Goal: Task Accomplishment & Management: Manage account settings

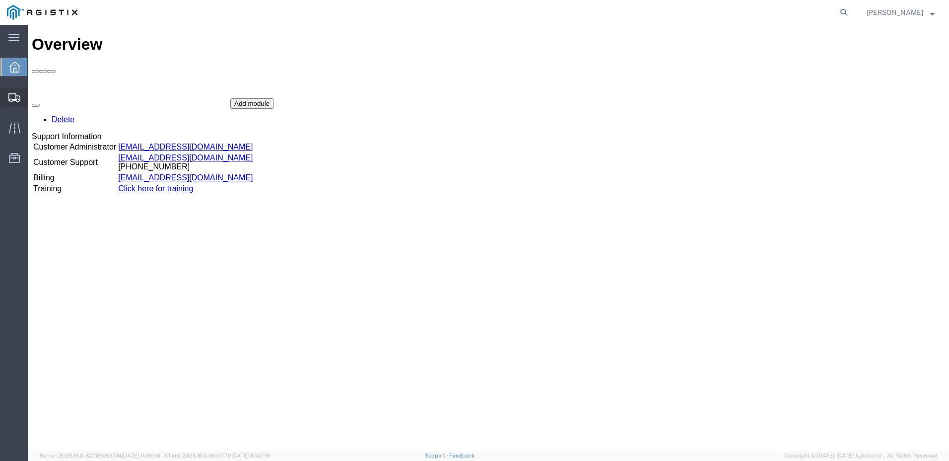
click at [16, 92] on svg-icon at bounding box center [14, 97] width 12 height 10
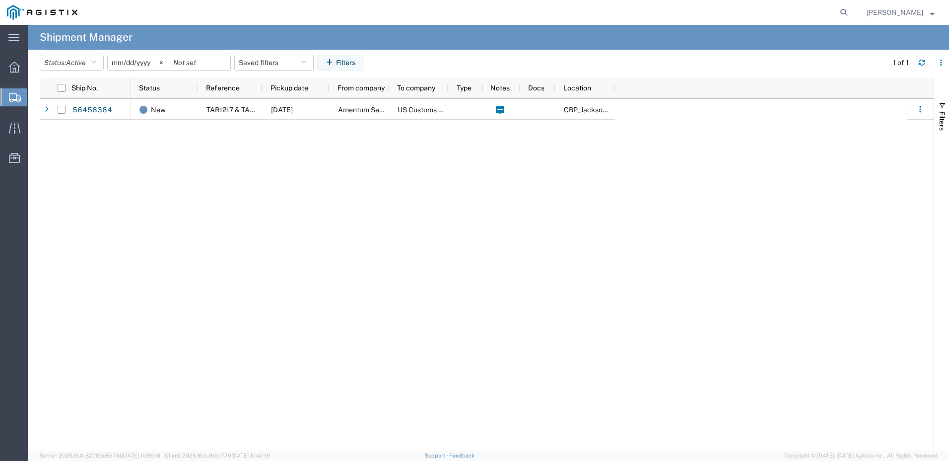
click at [35, 99] on span "Shipments" at bounding box center [31, 97] width 8 height 20
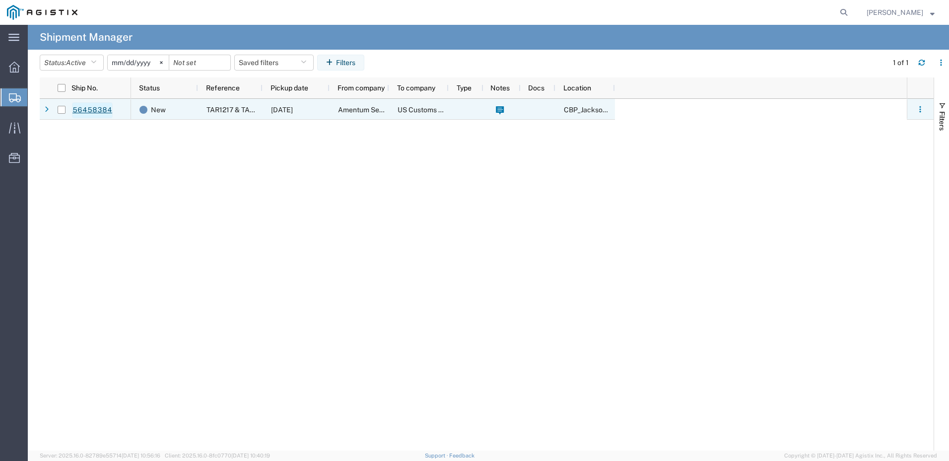
click at [94, 109] on link "56458384" at bounding box center [92, 110] width 41 height 16
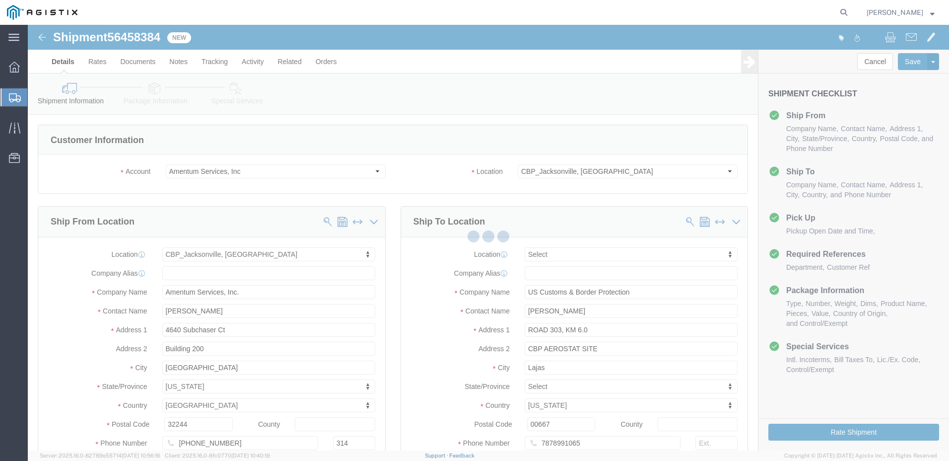
select select "49917"
select select
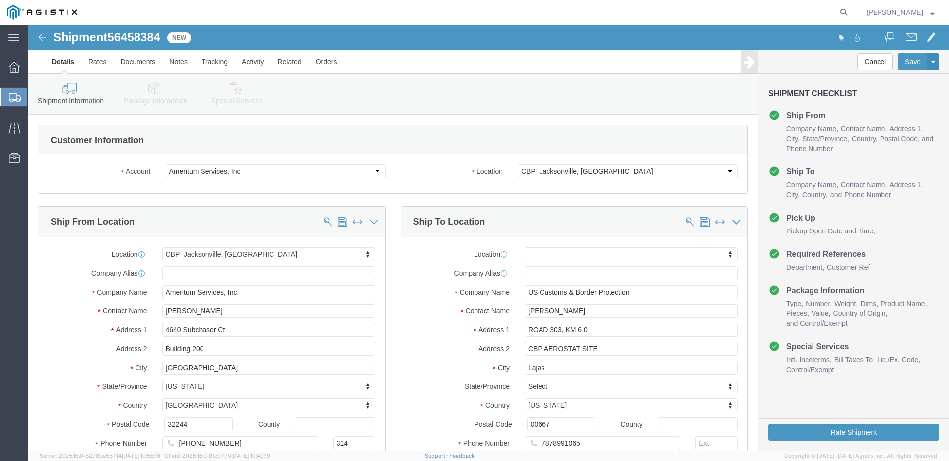
click span "56458384"
copy span "56458384"
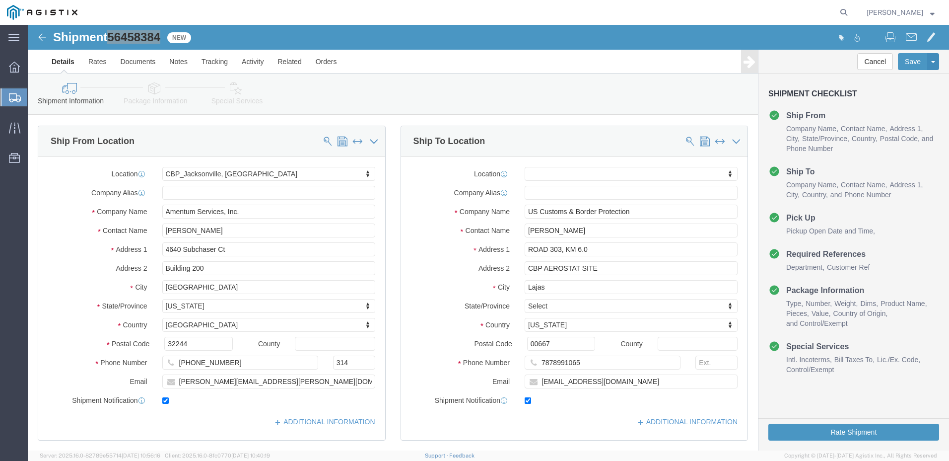
scroll to position [99, 0]
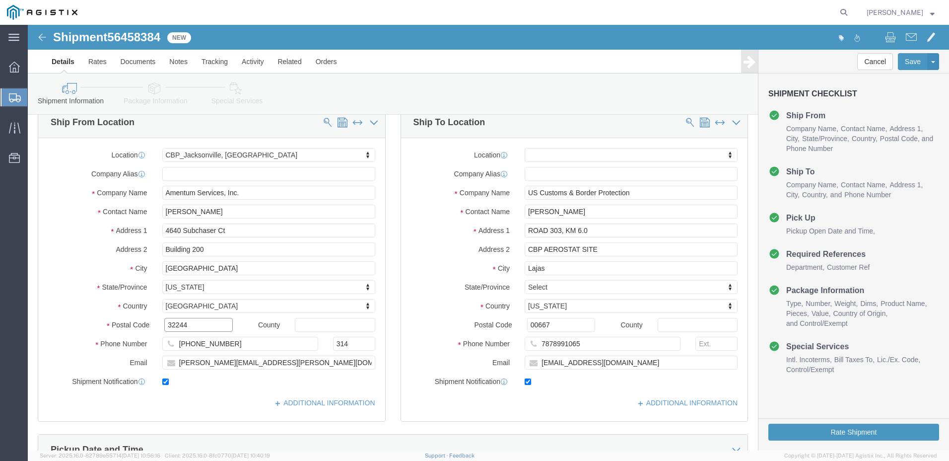
click input "32244"
click input "00667"
click input "US Customs & Border Protection"
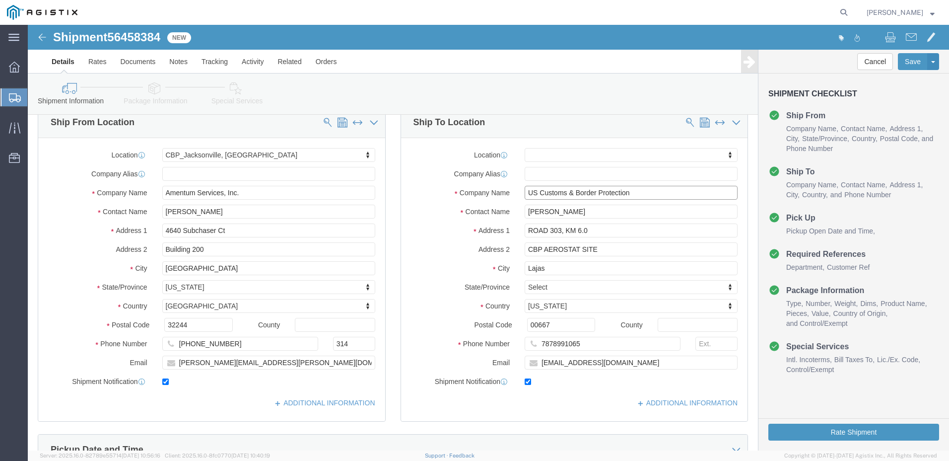
drag, startPoint x: 498, startPoint y: 167, endPoint x: 605, endPoint y: 170, distance: 106.8
click input "US Customs & Border Protection"
drag, startPoint x: 495, startPoint y: 206, endPoint x: 565, endPoint y: 204, distance: 70.0
click input "ROAD 303, KM 6.0"
click input "CBP AEROSTAT SITE"
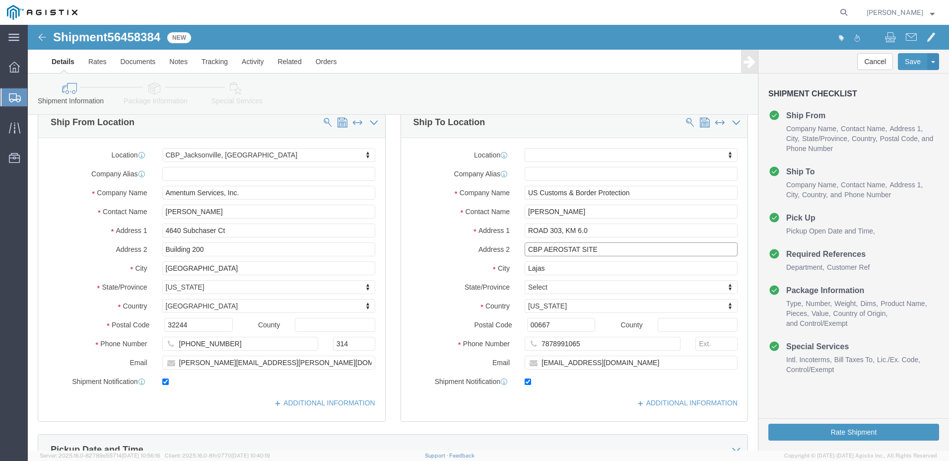
drag, startPoint x: 495, startPoint y: 221, endPoint x: 597, endPoint y: 221, distance: 102.3
click input "CBP AEROSTAT SITE"
click link "Package Information"
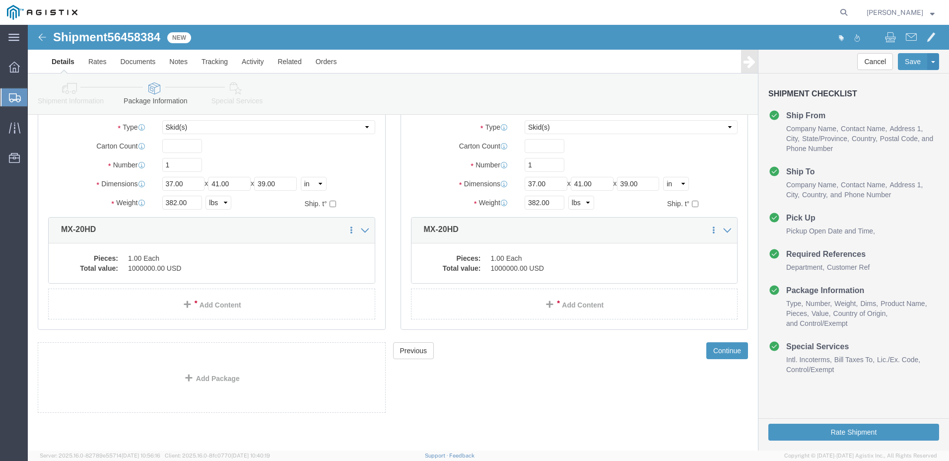
scroll to position [71, 0]
click dd "1.00 Each"
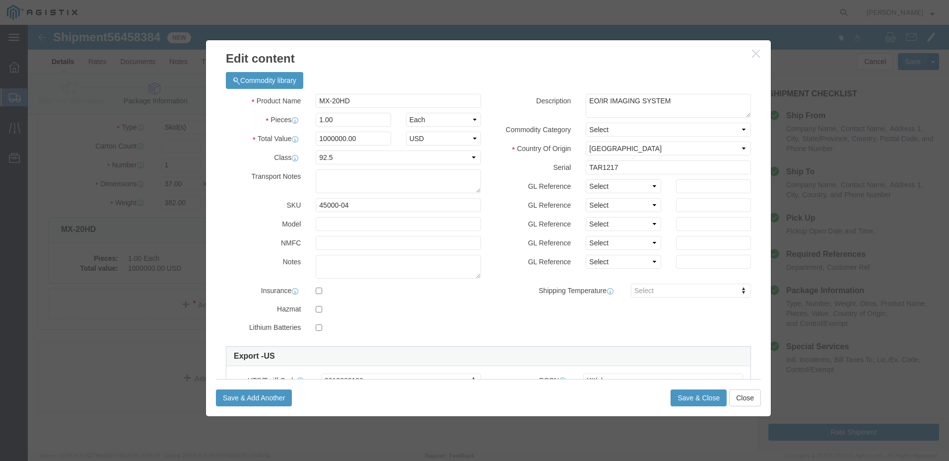
scroll to position [182, 0]
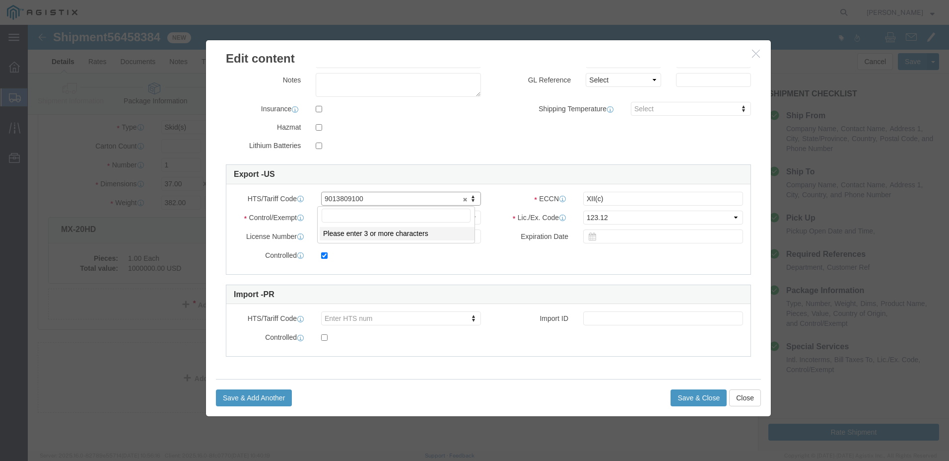
drag, startPoint x: 354, startPoint y: 175, endPoint x: 229, endPoint y: 175, distance: 125.1
click icon "button"
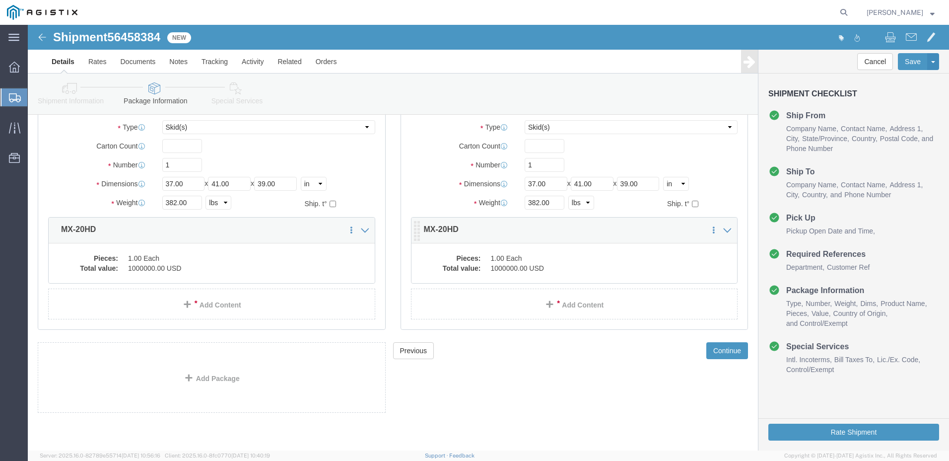
click dd "1.00 Each"
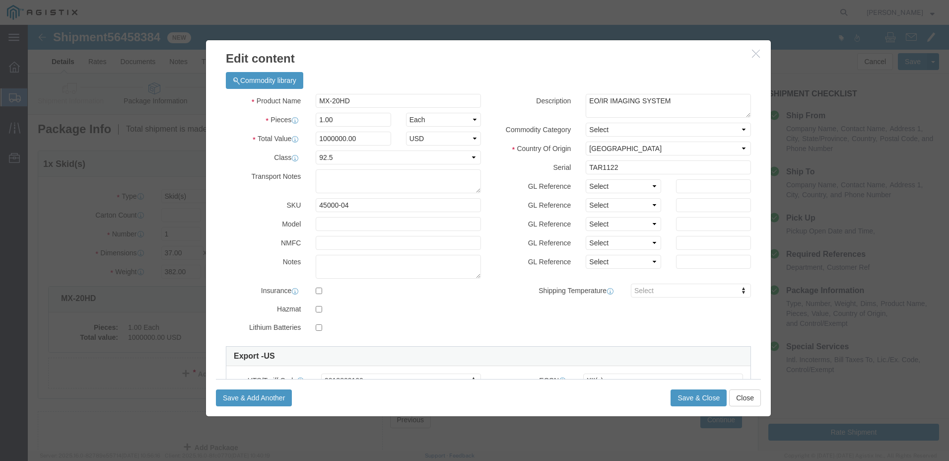
scroll to position [0, 0]
drag, startPoint x: 635, startPoint y: 77, endPoint x: 550, endPoint y: 71, distance: 85.1
click div "EO/IR IMAGING SYSTEM"
click icon "button"
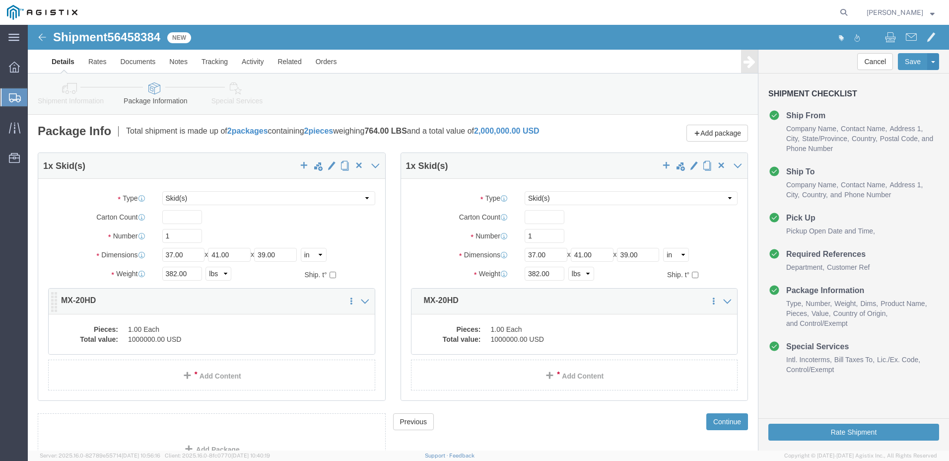
click dd "1.00 Each"
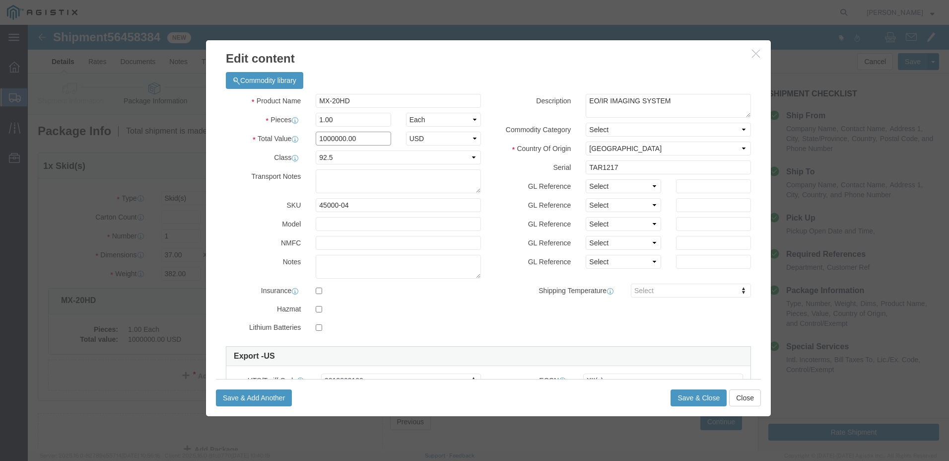
drag, startPoint x: 314, startPoint y: 113, endPoint x: 268, endPoint y: 113, distance: 46.2
click div "Total Value 1000000.00 Select ADP AED AFN ALL AMD AOA ARS ATS AUD AWG AZN BAM B…"
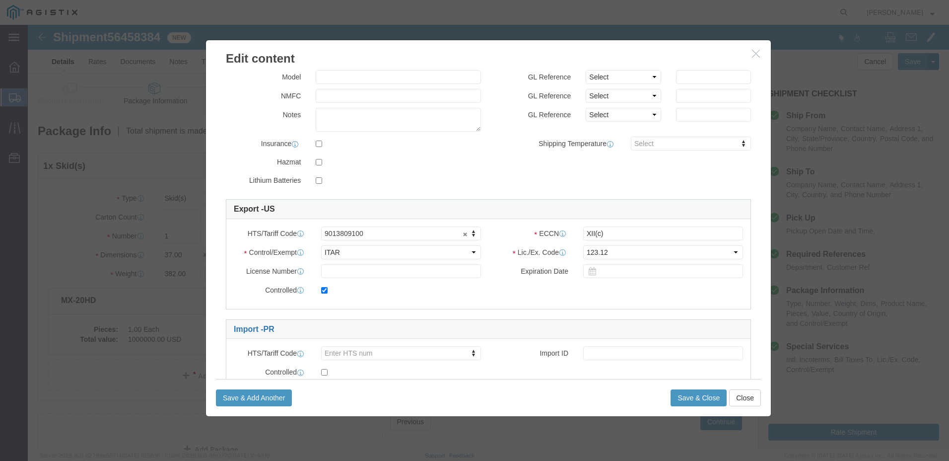
scroll to position [182, 0]
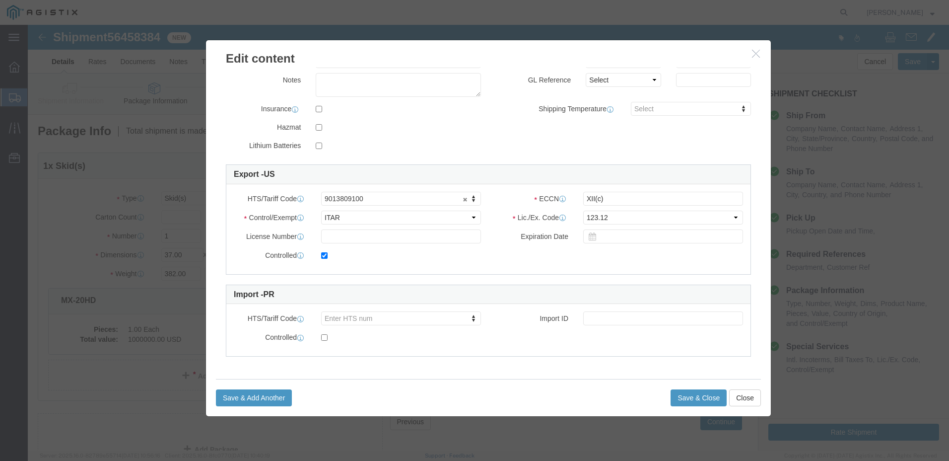
click icon "button"
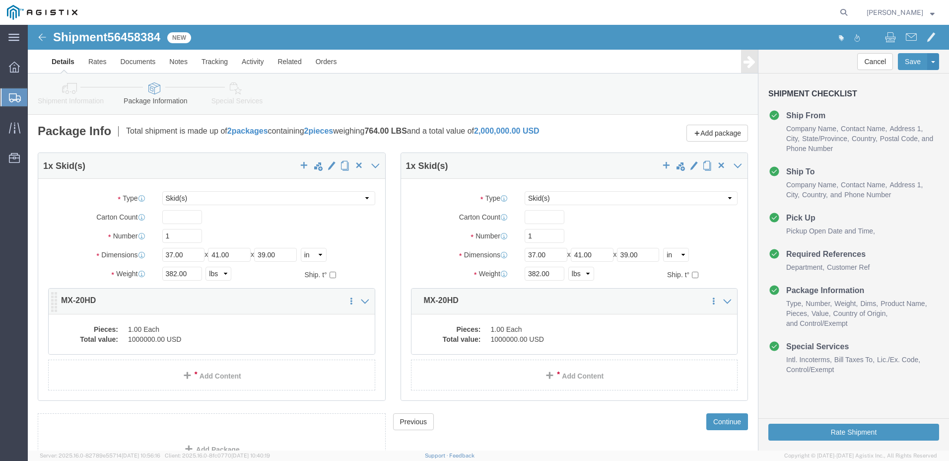
click dd "1.00 Each"
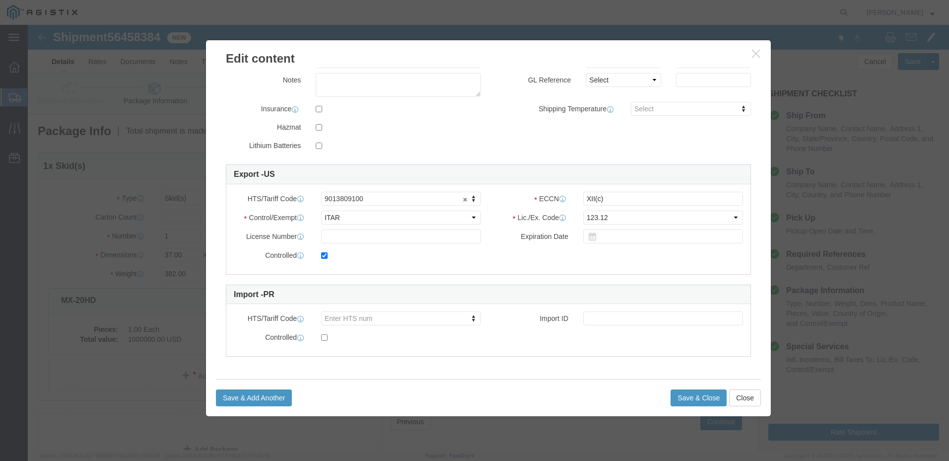
drag, startPoint x: 723, startPoint y: 29, endPoint x: 583, endPoint y: 60, distance: 143.4
click icon "button"
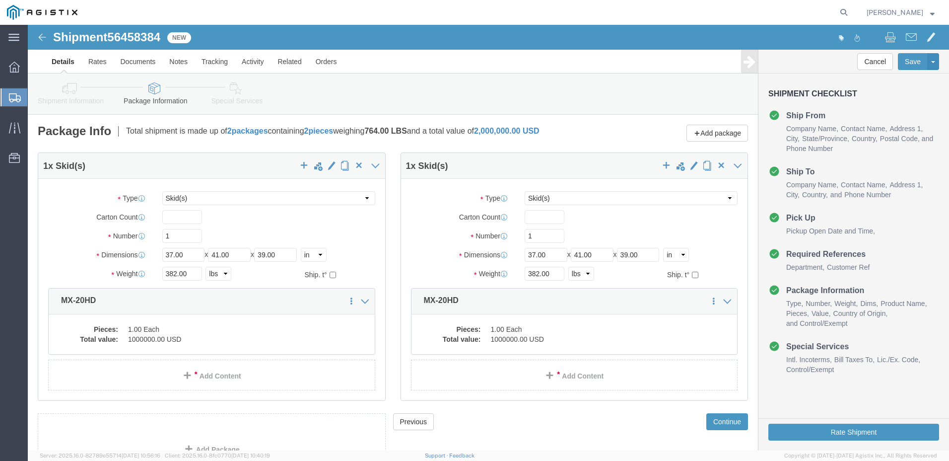
click link "Special Services"
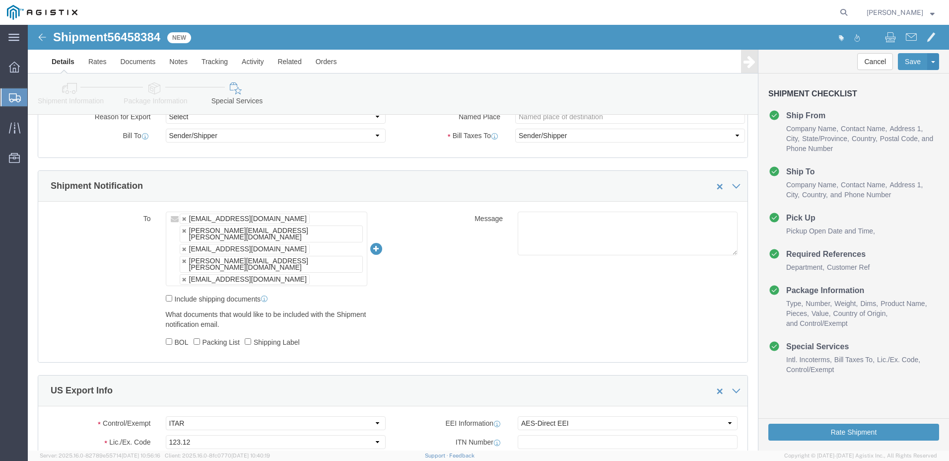
scroll to position [745, 0]
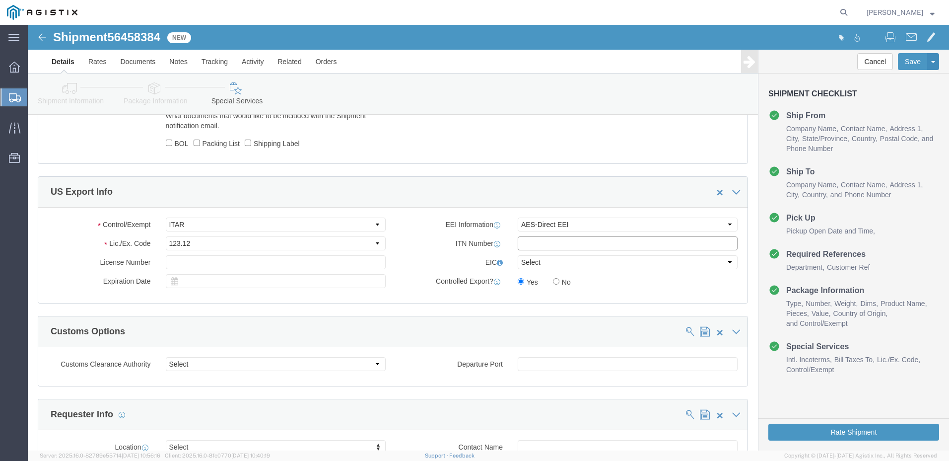
click input "text"
paste input "X20250811538471"
type input "X20250811538471"
click link "Documents"
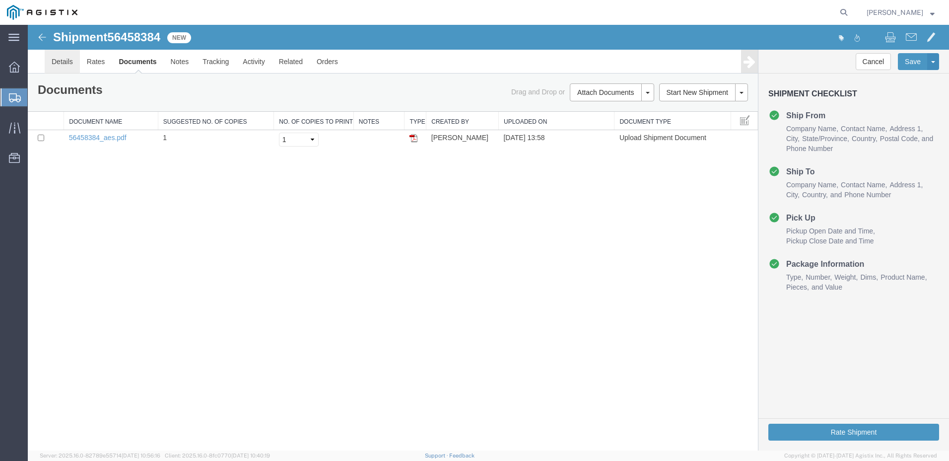
click at [65, 64] on link "Details" at bounding box center [62, 62] width 35 height 24
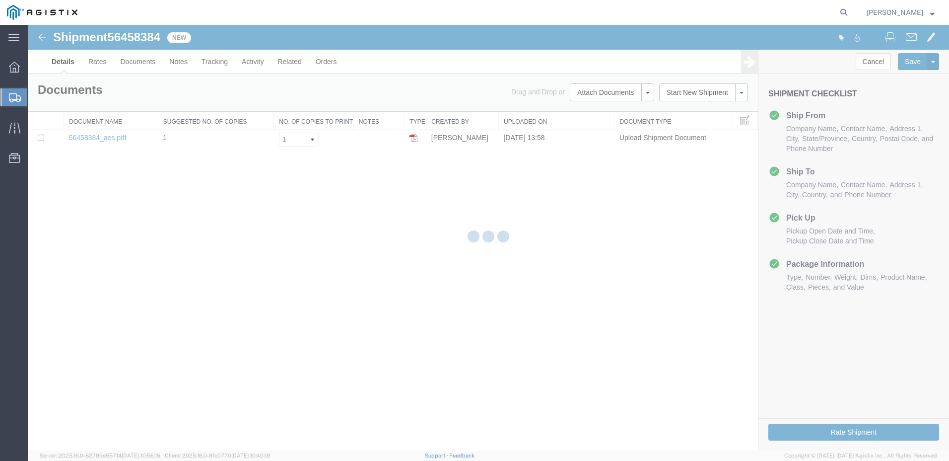
select select "49917"
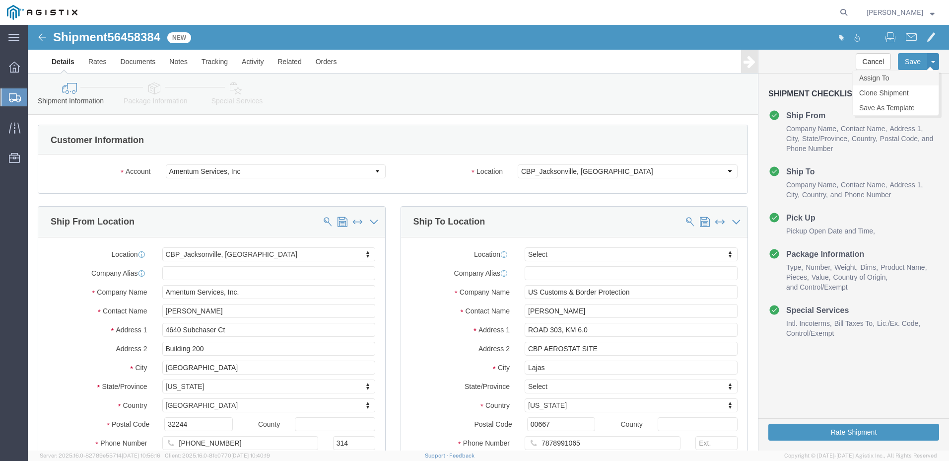
click link "Assign To"
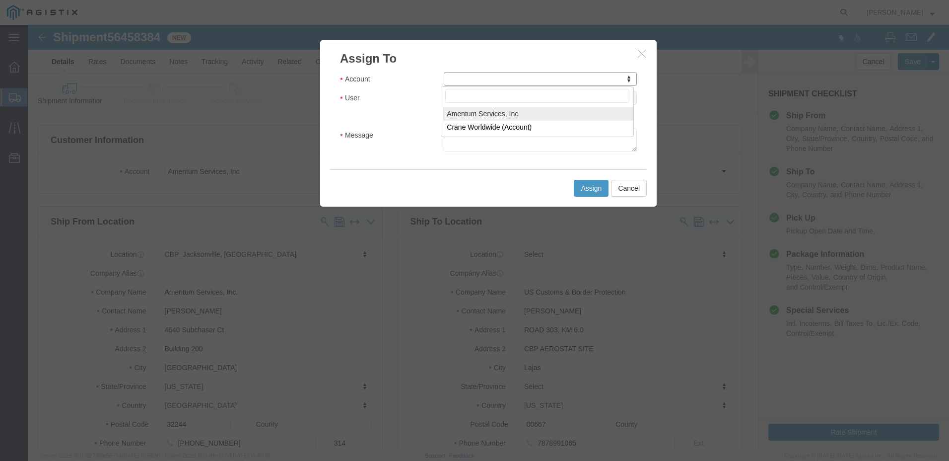
select select "101678"
select select
type input "a"
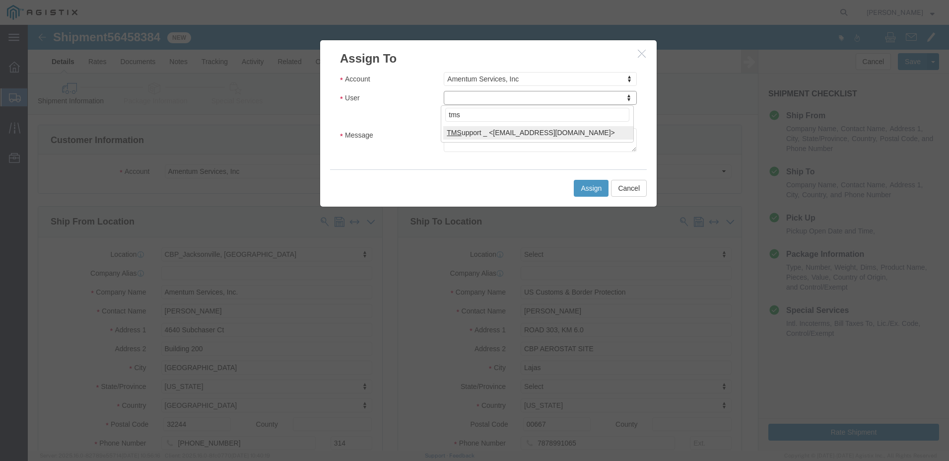
type input "tmsu"
select select "51622"
click textarea "Message"
paste textarea "ITN: X20250811538471"
type textarea "ITN: X20250811538471"
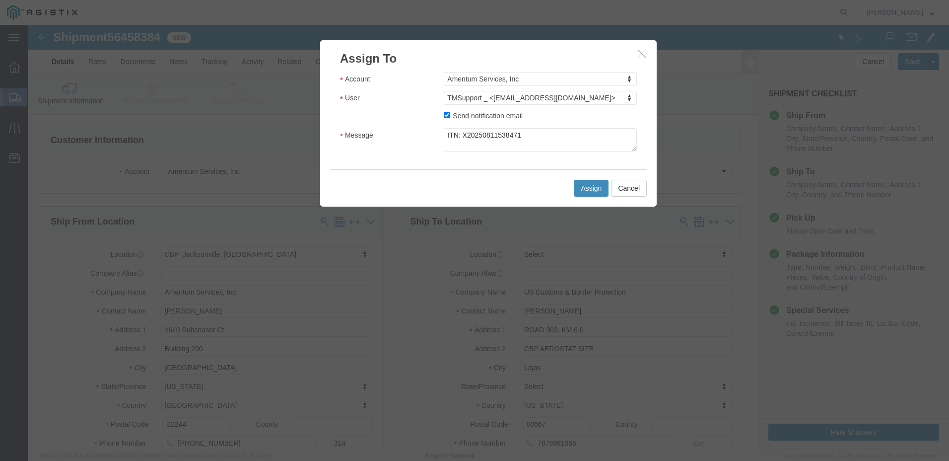
click button "Assign"
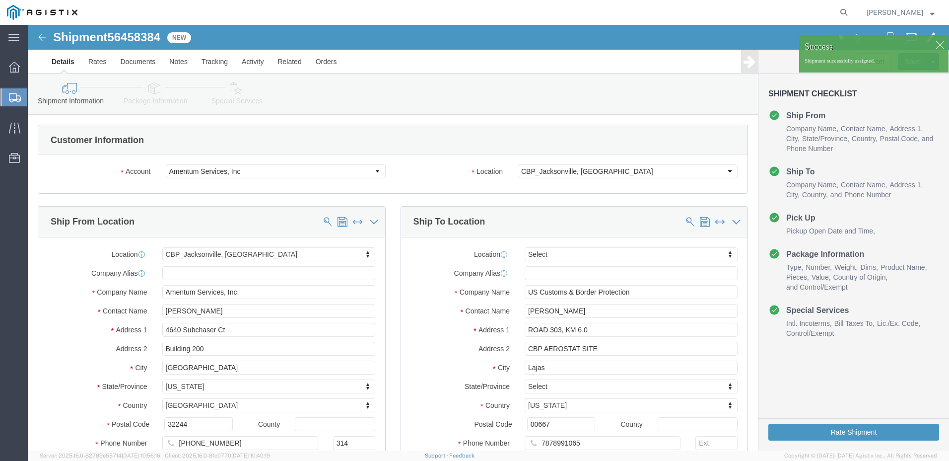
click div "Shipment Information Package Information Special Services"
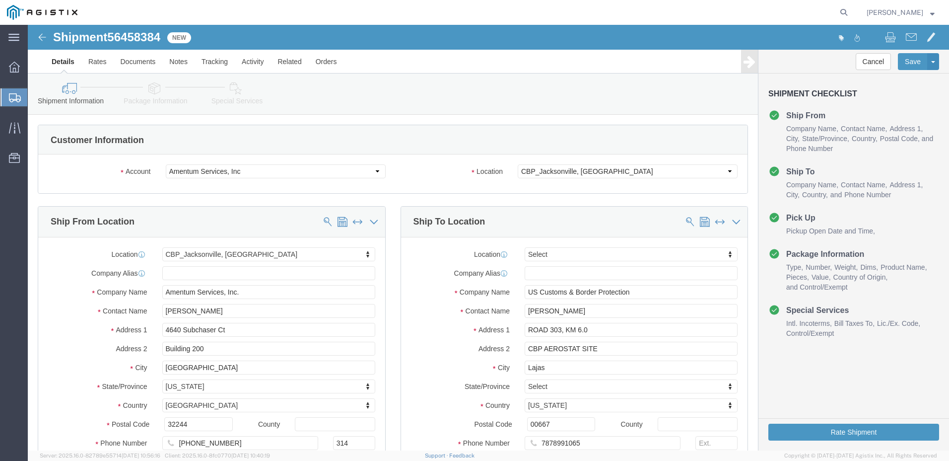
click at [930, 11] on span "[PERSON_NAME]" at bounding box center [901, 12] width 68 height 11
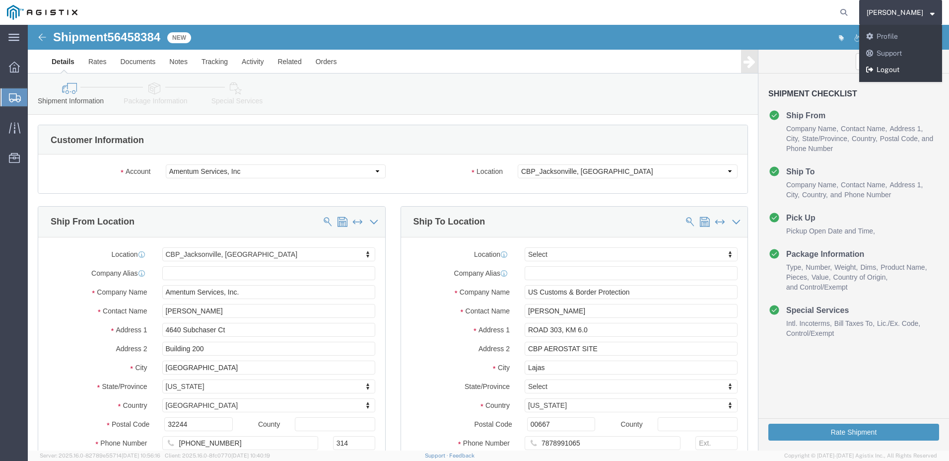
click at [875, 71] on link "Logout" at bounding box center [901, 70] width 83 height 17
